Goal: Check status: Check status

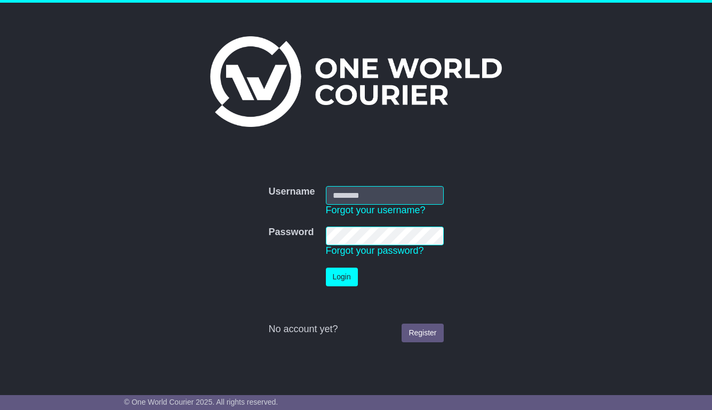
type input "**********"
click at [335, 278] on button "Login" at bounding box center [342, 277] width 32 height 19
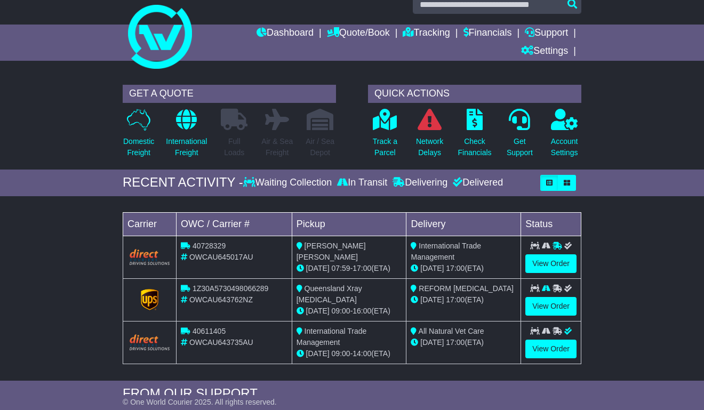
scroll to position [20, 0]
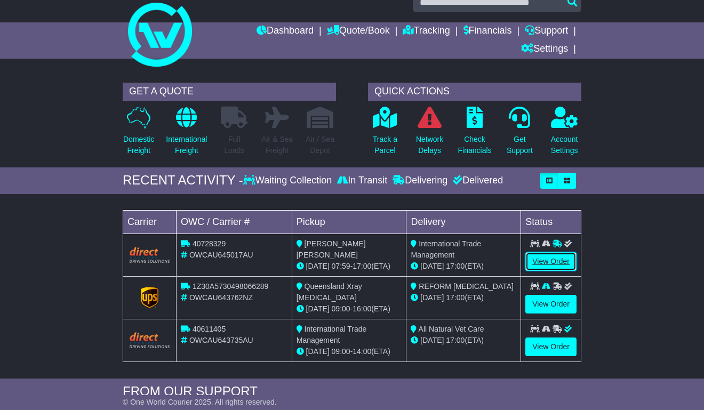
click at [542, 261] on link "View Order" at bounding box center [550, 261] width 51 height 19
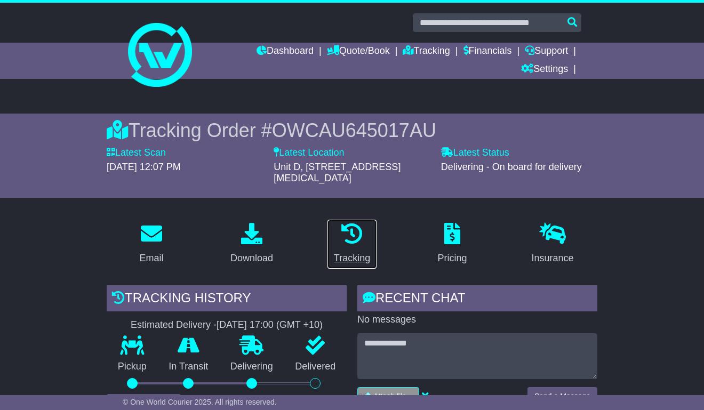
click at [353, 225] on icon at bounding box center [351, 233] width 21 height 21
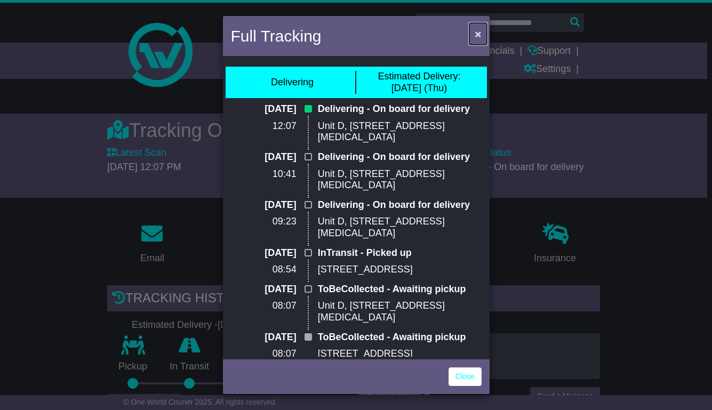
click at [475, 34] on span "×" at bounding box center [478, 34] width 6 height 12
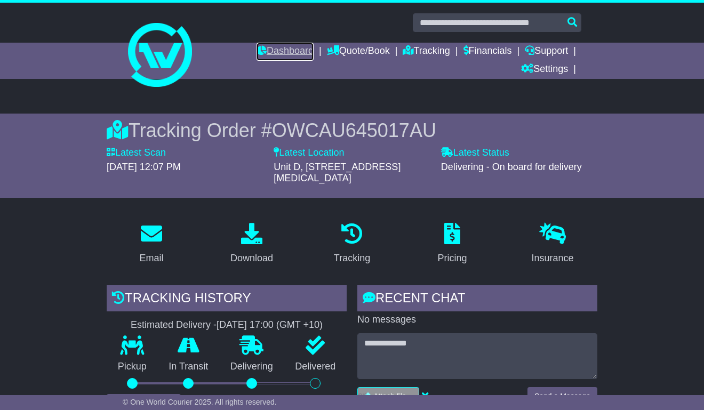
click at [269, 45] on link "Dashboard" at bounding box center [285, 52] width 57 height 18
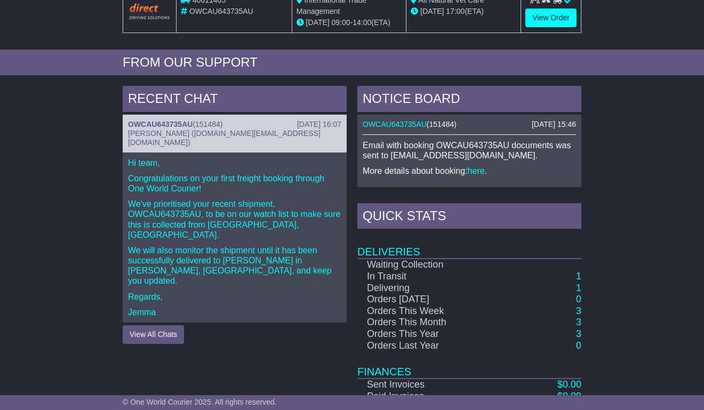
scroll to position [412, 0]
